Goal: Task Accomplishment & Management: Manage account settings

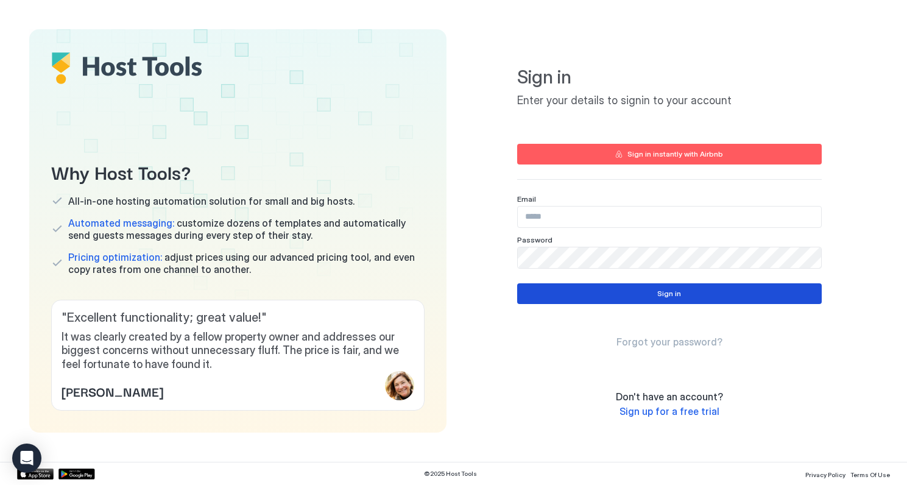
type input "**********"
click at [665, 291] on div "Sign in" at bounding box center [669, 293] width 24 height 11
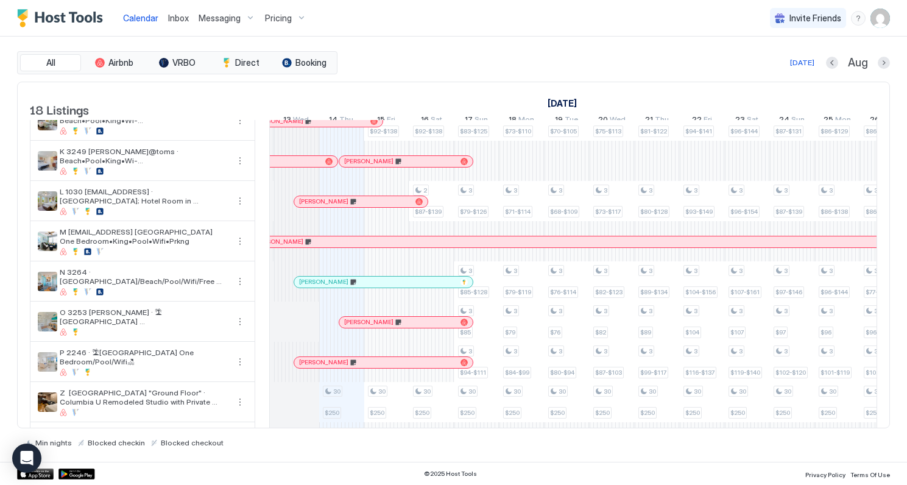
scroll to position [0, 624]
click at [363, 166] on div at bounding box center [363, 162] width 10 height 10
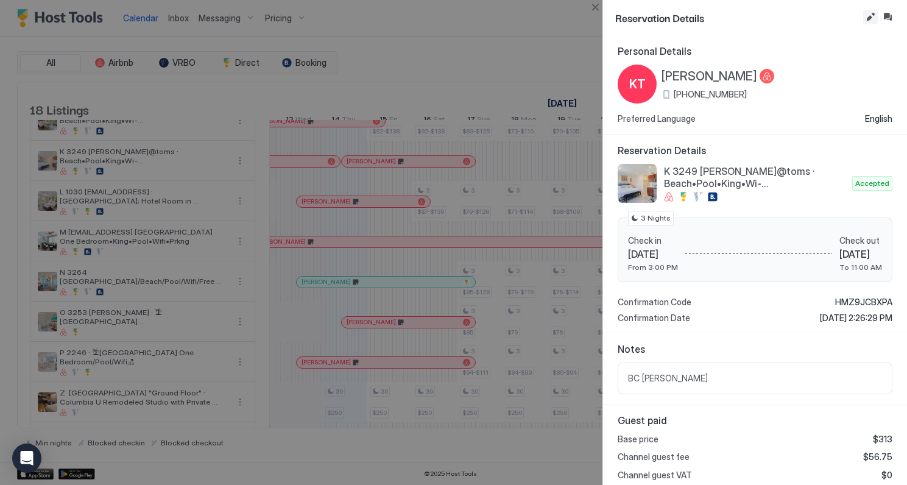
click at [870, 17] on button "Edit reservation" at bounding box center [870, 17] width 15 height 15
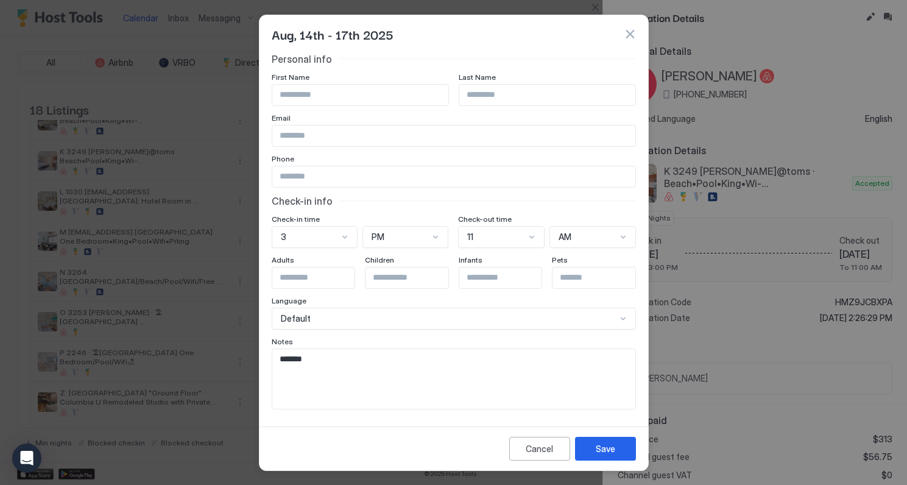
click at [357, 178] on input "Input Field" at bounding box center [453, 176] width 363 height 21
type input "**********"
click at [607, 450] on div "Save" at bounding box center [605, 448] width 19 height 13
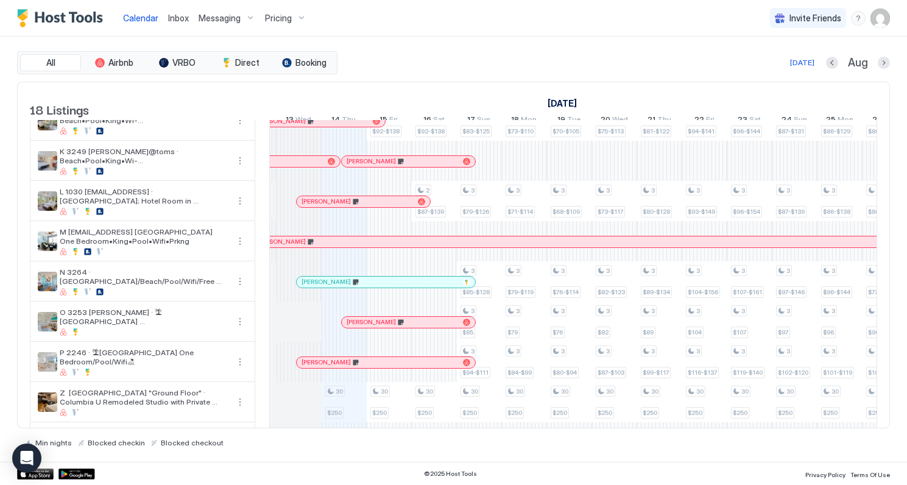
click at [882, 17] on img "User profile" at bounding box center [879, 18] width 19 height 19
click at [796, 67] on div "Settings" at bounding box center [812, 68] width 155 height 21
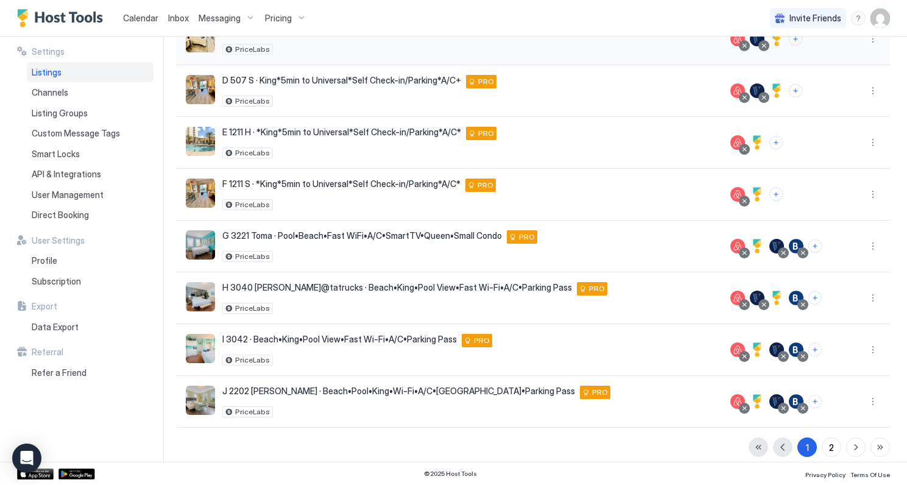
scroll to position [252, 0]
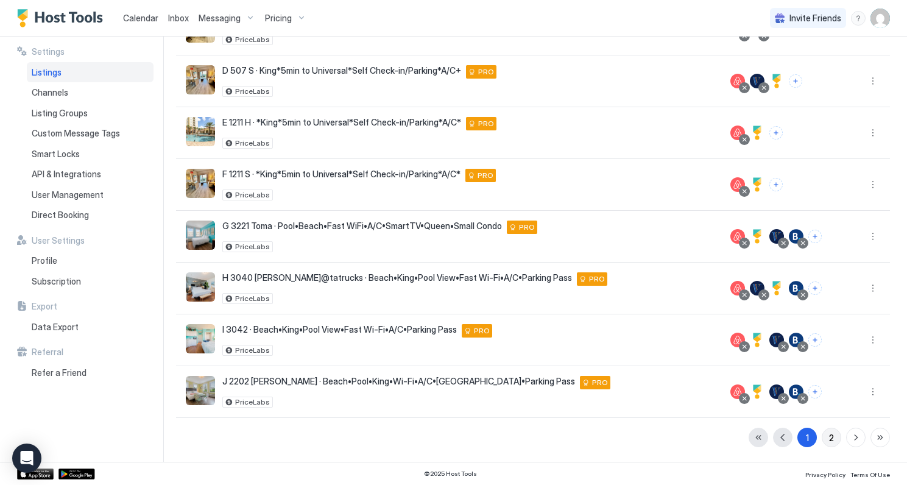
click at [831, 438] on div "2" at bounding box center [831, 437] width 5 height 13
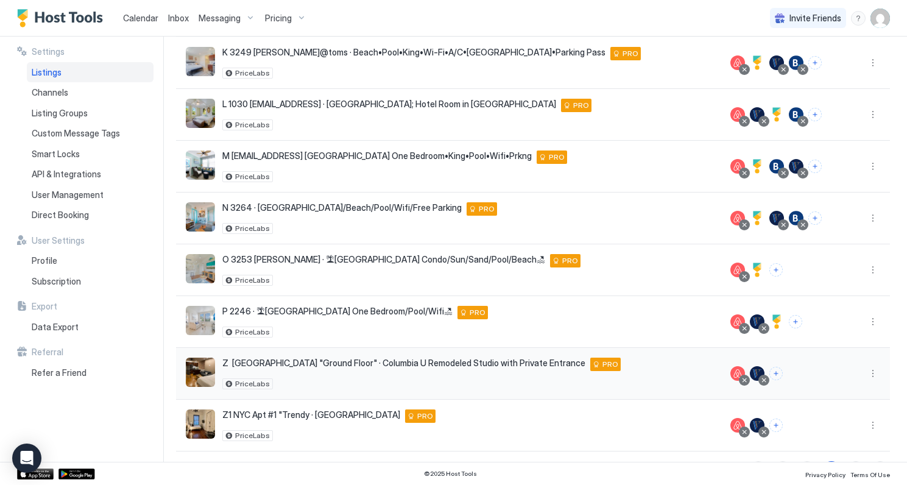
scroll to position [148, 0]
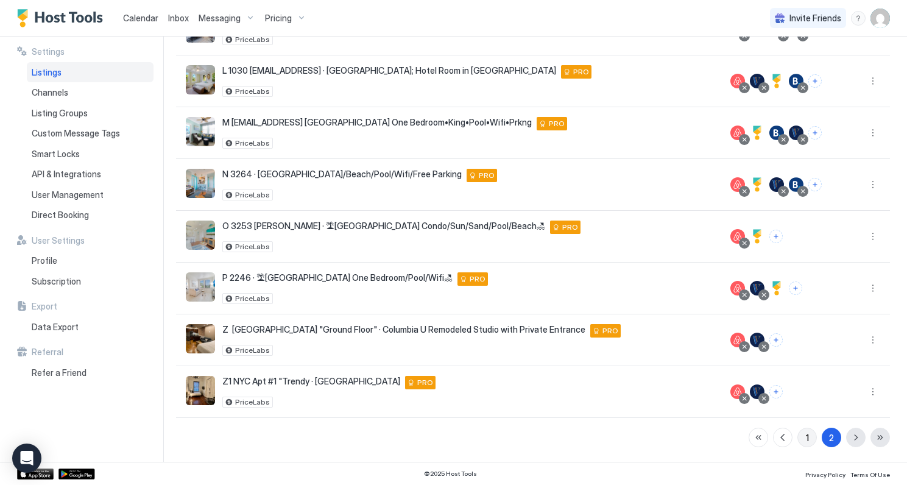
click at [811, 440] on button "1" at bounding box center [806, 437] width 19 height 19
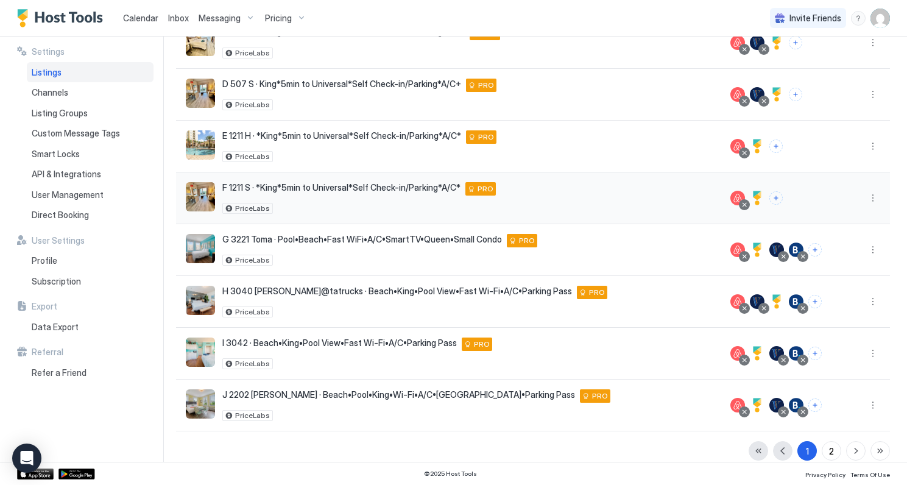
scroll to position [242, 0]
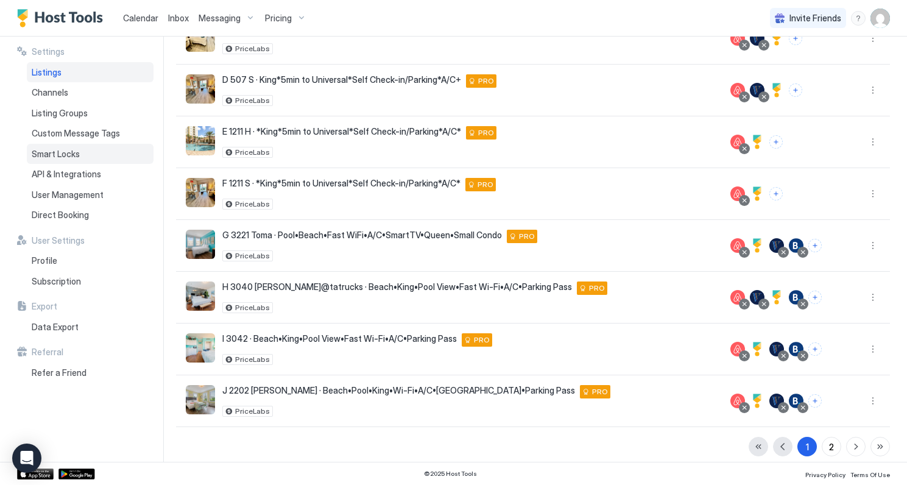
click at [61, 153] on span "Smart Locks" at bounding box center [56, 154] width 48 height 11
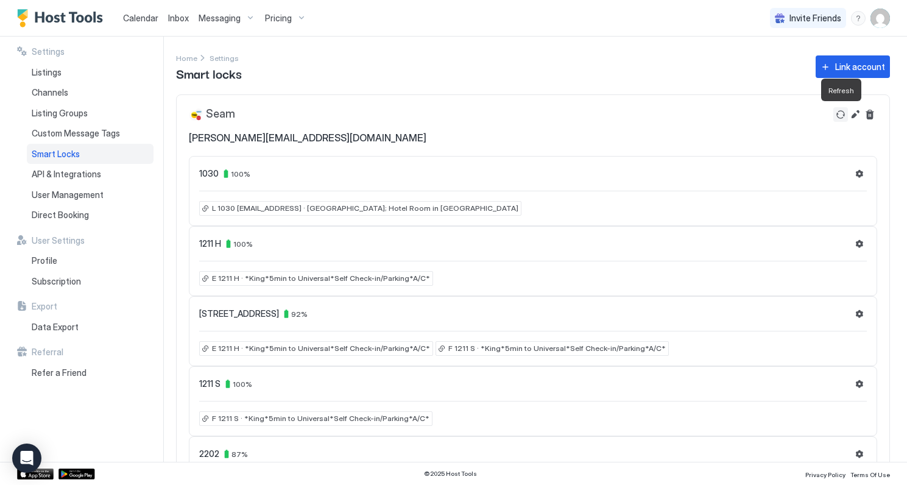
click at [840, 118] on button "Refresh" at bounding box center [840, 114] width 15 height 15
click at [838, 111] on button "Refresh" at bounding box center [840, 114] width 15 height 15
click at [65, 72] on div "Listings" at bounding box center [90, 72] width 127 height 21
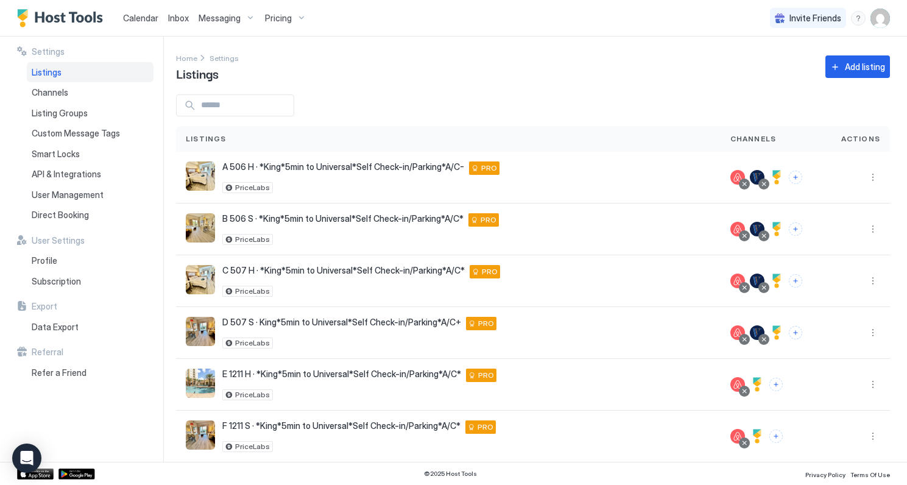
click at [144, 19] on span "Calendar" at bounding box center [140, 18] width 35 height 10
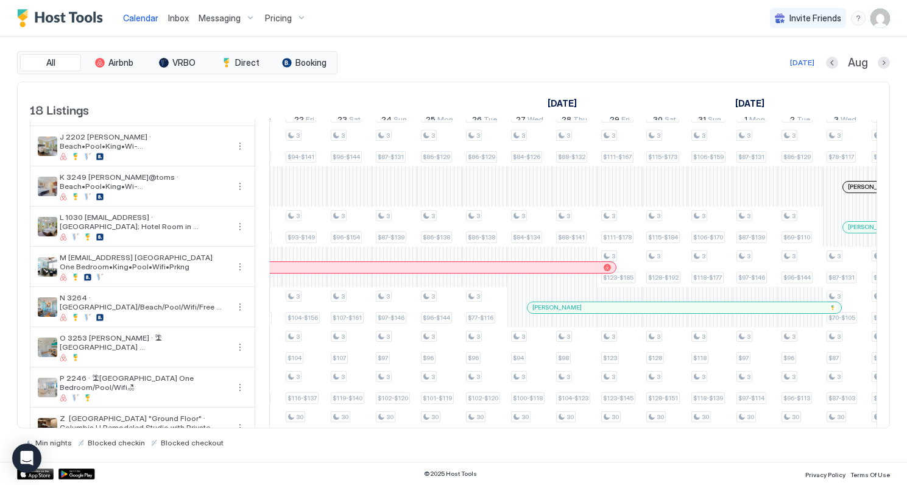
scroll to position [0, 1043]
